Goal: Information Seeking & Learning: Learn about a topic

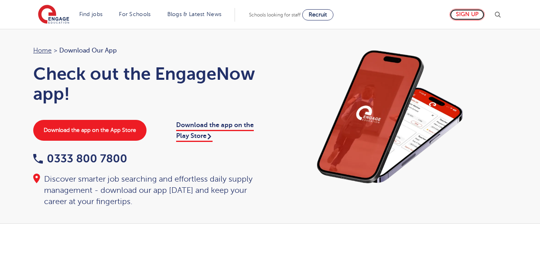
click at [462, 15] on link "Sign up" at bounding box center [466, 15] width 35 height 12
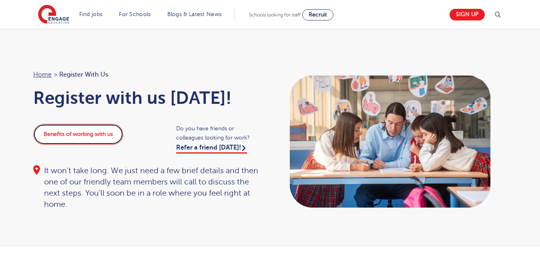
click at [84, 138] on link "Benefits of working with us" at bounding box center [78, 134] width 90 height 21
